Goal: Task Accomplishment & Management: Manage account settings

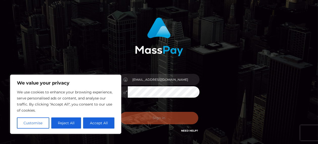
scroll to position [24, 0]
click at [96, 120] on button "Accept All" at bounding box center [98, 122] width 31 height 11
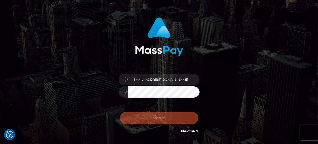
checkbox input "true"
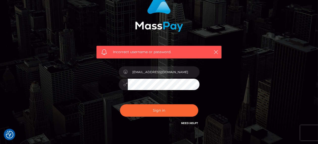
scroll to position [49, 0]
click at [120, 104] on button "Sign in" at bounding box center [159, 110] width 78 height 12
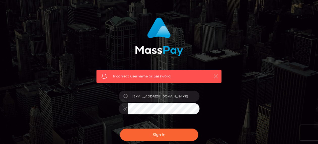
scroll to position [24, 0]
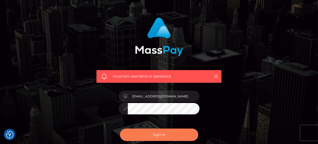
click at [168, 135] on button "Sign in" at bounding box center [159, 134] width 78 height 12
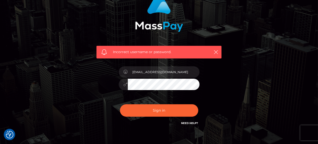
scroll to position [49, 0]
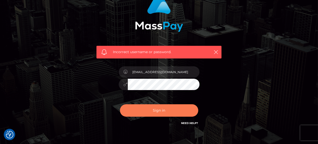
click at [159, 109] on button "Sign in" at bounding box center [159, 110] width 78 height 12
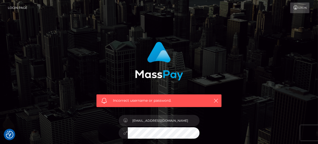
scroll to position [49, 0]
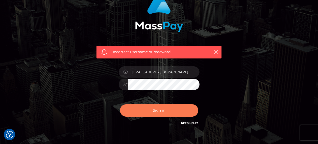
drag, startPoint x: 167, startPoint y: 111, endPoint x: 149, endPoint y: 73, distance: 41.7
click at [168, 111] on button "Sign in" at bounding box center [159, 110] width 78 height 12
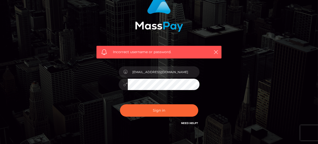
scroll to position [49, 0]
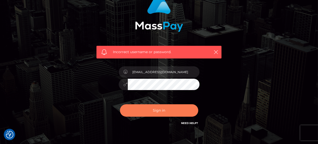
type input "wildchildpurplepebs@gmail.com"
click at [164, 110] on button "Sign in" at bounding box center [159, 110] width 78 height 12
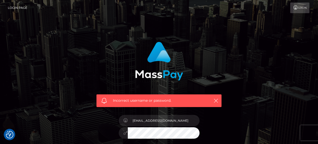
checkbox input "true"
